Goal: Find contact information: Find contact information

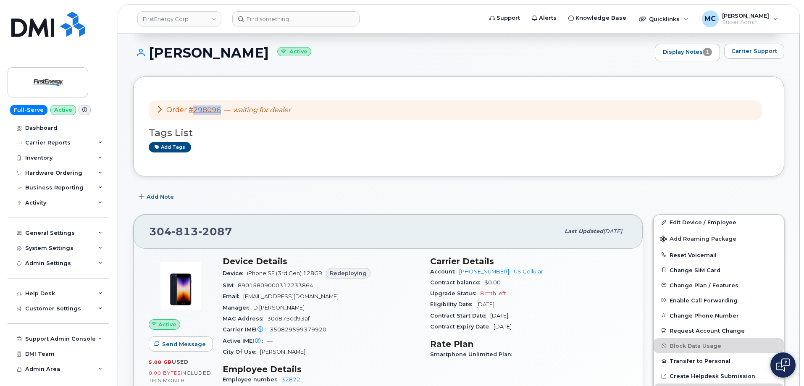
scroll to position [76, 0]
click at [48, 84] on img at bounding box center [48, 82] width 65 height 24
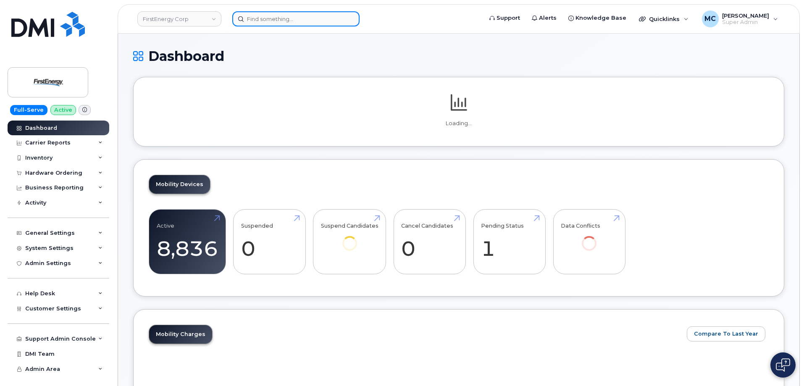
click at [305, 21] on input at bounding box center [295, 18] width 127 height 15
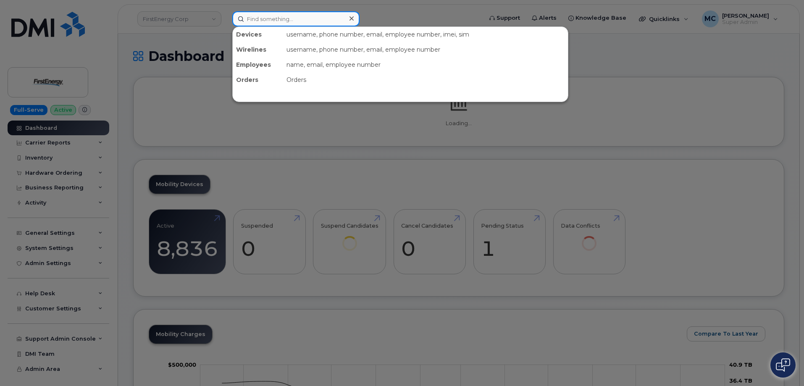
paste input "330-803-0655"
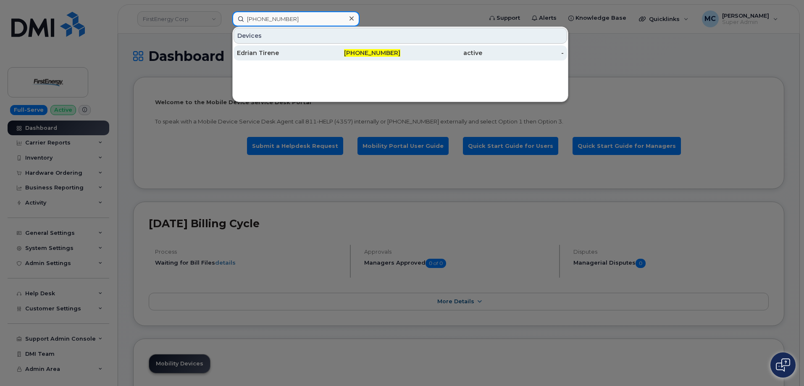
type input "[PHONE_NUMBER]"
click at [325, 52] on div "[PHONE_NUMBER]" at bounding box center [360, 53] width 82 height 8
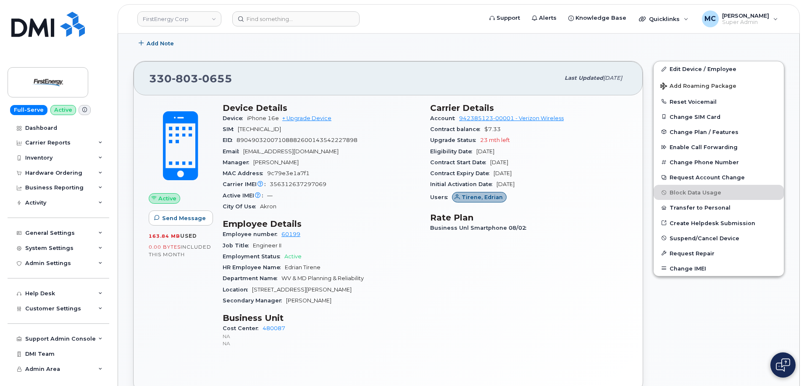
scroll to position [203, 0]
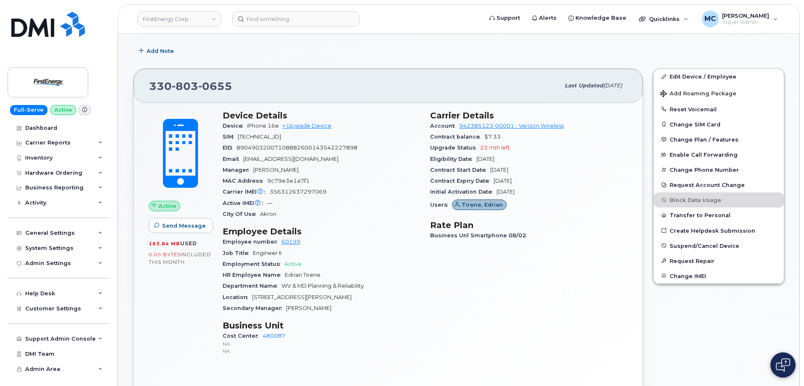
click at [372, 66] on div "[PHONE_NUMBER] Last updated [DATE] Active Send Message 163.84 MB  used 0.00 Byt…" at bounding box center [388, 234] width 520 height 342
drag, startPoint x: 327, startPoint y: 160, endPoint x: 246, endPoint y: 163, distance: 81.5
click at [246, 163] on div "Email [EMAIL_ADDRESS][DOMAIN_NAME]" at bounding box center [321, 159] width 197 height 11
copy span "[EMAIL_ADDRESS][DOMAIN_NAME]"
click at [283, 20] on input at bounding box center [295, 18] width 127 height 15
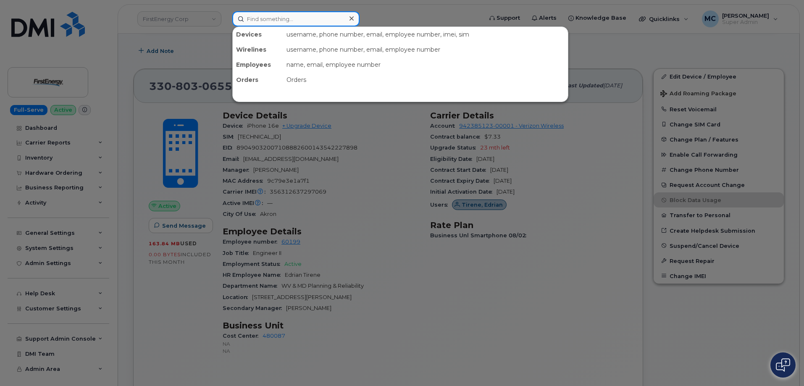
paste input "[EMAIL_ADDRESS][DOMAIN_NAME]"
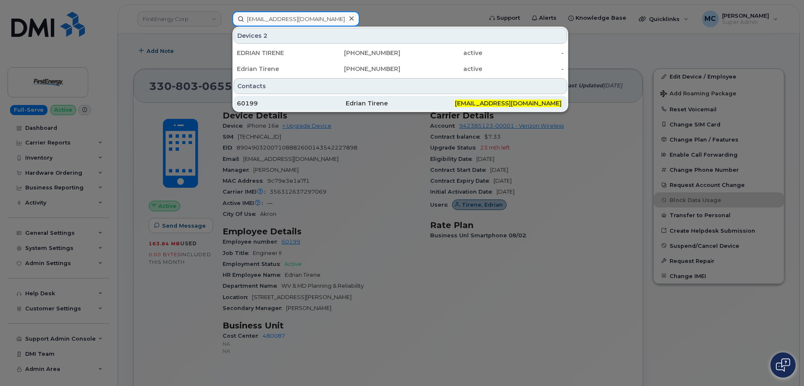
type input "[EMAIL_ADDRESS][DOMAIN_NAME]"
click at [412, 102] on div "Edrian Tirene" at bounding box center [400, 103] width 109 height 8
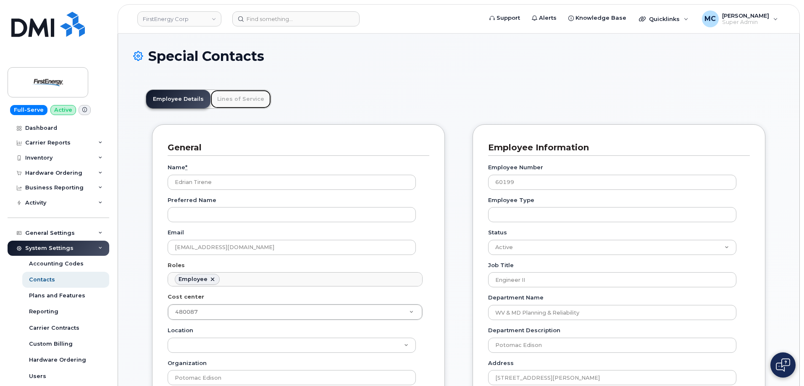
click at [240, 103] on link "Lines of Service" at bounding box center [240, 99] width 60 height 18
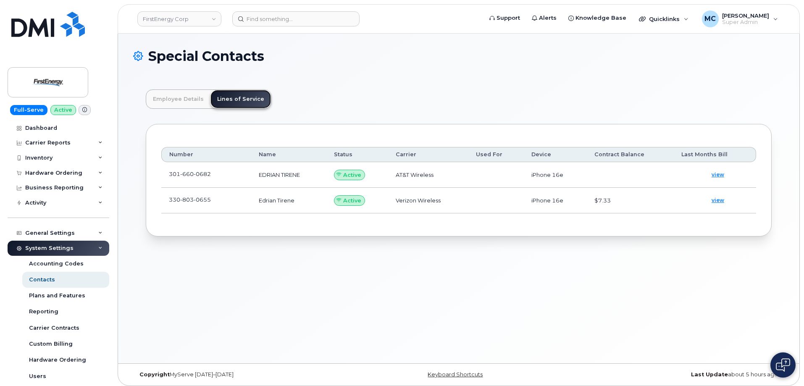
scroll to position [25, 0]
click at [184, 102] on link "Employee Details" at bounding box center [178, 99] width 64 height 18
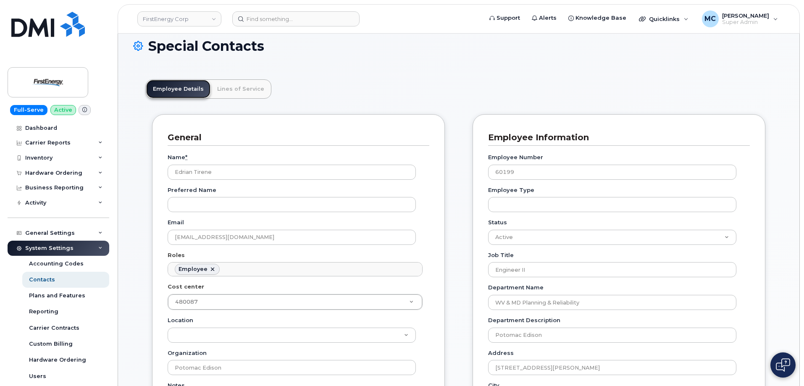
scroll to position [7, 0]
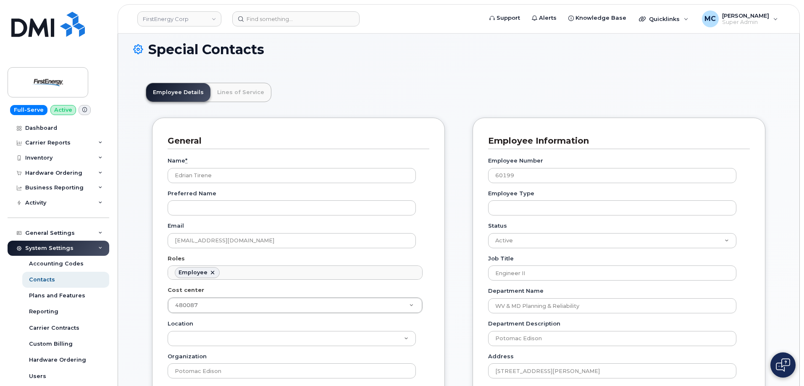
click at [394, 61] on div "Special Contacts" at bounding box center [458, 56] width 651 height 28
click at [398, 55] on h1 "Special Contacts" at bounding box center [458, 49] width 651 height 15
